Goal: Entertainment & Leisure: Consume media (video, audio)

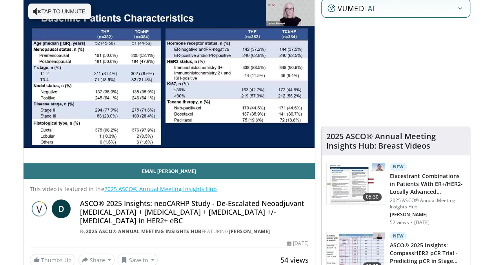
scroll to position [61, 0]
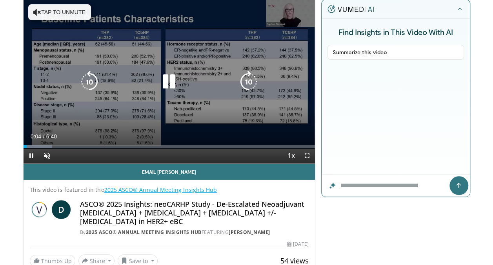
click at [256, 81] on icon "Video Player" at bounding box center [249, 82] width 22 height 22
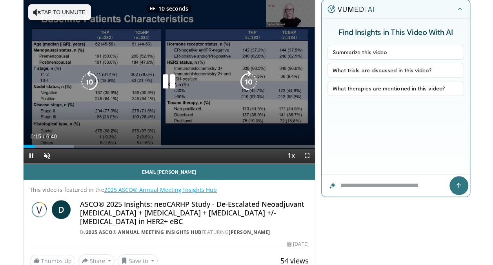
click at [256, 81] on icon "Video Player" at bounding box center [249, 82] width 22 height 22
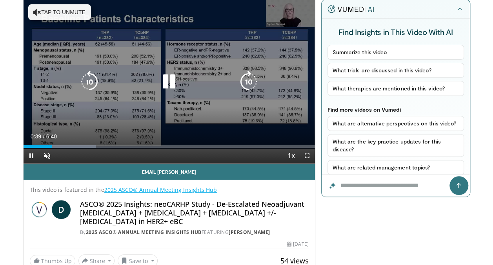
click at [256, 81] on icon "Video Player" at bounding box center [249, 82] width 22 height 22
click at [247, 80] on icon "Video Player" at bounding box center [249, 82] width 22 height 22
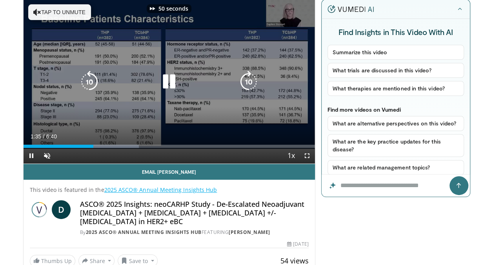
click at [247, 80] on icon "Video Player" at bounding box center [249, 82] width 22 height 22
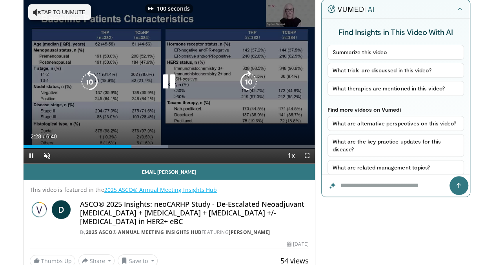
click at [247, 80] on icon "Video Player" at bounding box center [249, 82] width 22 height 22
click at [250, 81] on icon "Video Player" at bounding box center [249, 82] width 22 height 22
click at [249, 75] on icon "Video Player" at bounding box center [249, 82] width 22 height 22
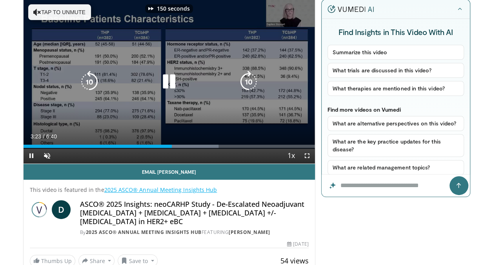
click at [249, 75] on icon "Video Player" at bounding box center [249, 82] width 22 height 22
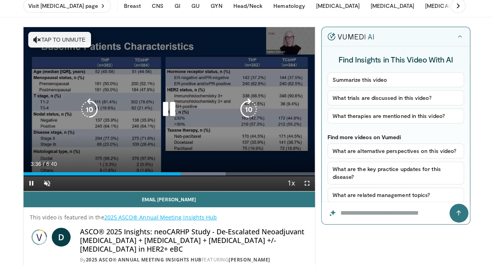
scroll to position [33, 0]
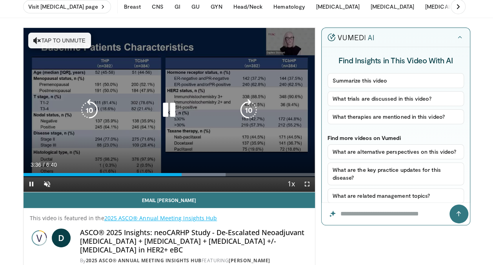
click at [249, 107] on icon "Video Player" at bounding box center [249, 110] width 22 height 22
click at [170, 110] on icon "Video Player" at bounding box center [169, 110] width 22 height 22
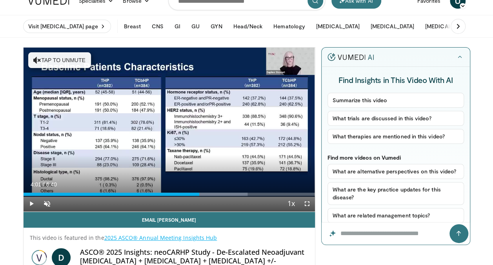
scroll to position [14, 0]
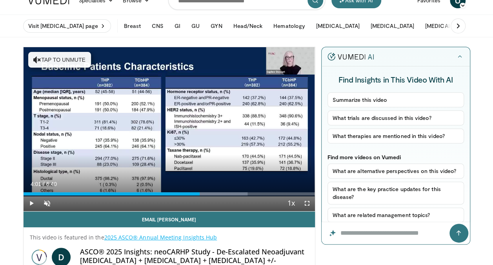
scroll to position [14, 0]
